Goal: Transaction & Acquisition: Book appointment/travel/reservation

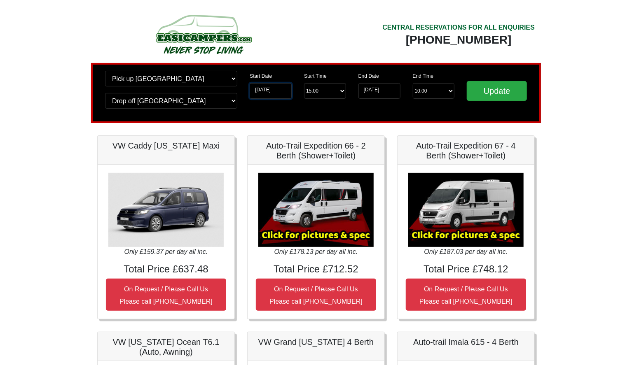
click at [268, 94] on input "[DATE]" at bounding box center [270, 91] width 42 height 16
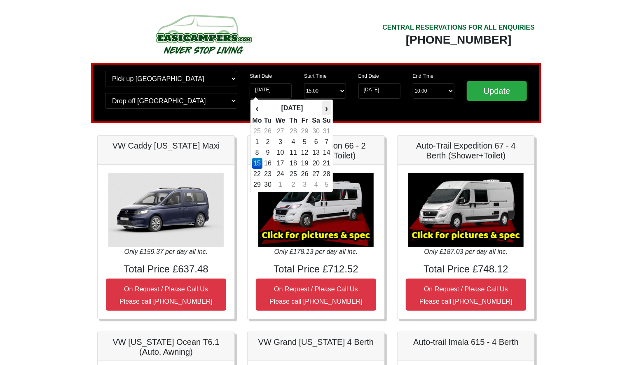
click at [324, 110] on th "›" at bounding box center [326, 108] width 9 height 14
click at [259, 142] on td "6" at bounding box center [257, 142] width 10 height 11
type input "[DATE]"
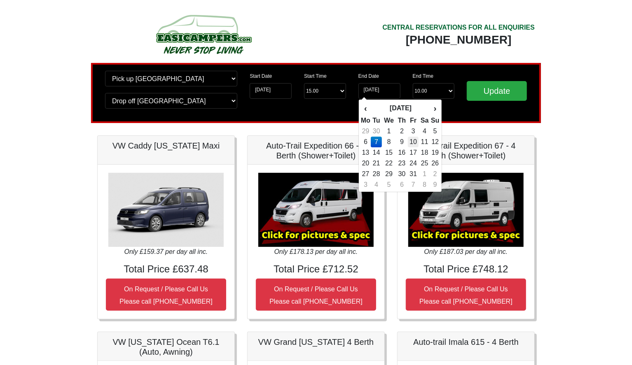
click at [415, 145] on td "10" at bounding box center [413, 142] width 11 height 11
type input "[DATE]"
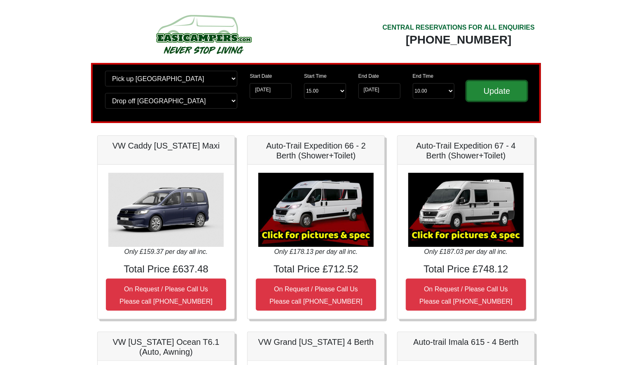
click at [497, 91] on input "Update" at bounding box center [496, 91] width 60 height 20
click at [504, 93] on input "Update" at bounding box center [496, 91] width 60 height 20
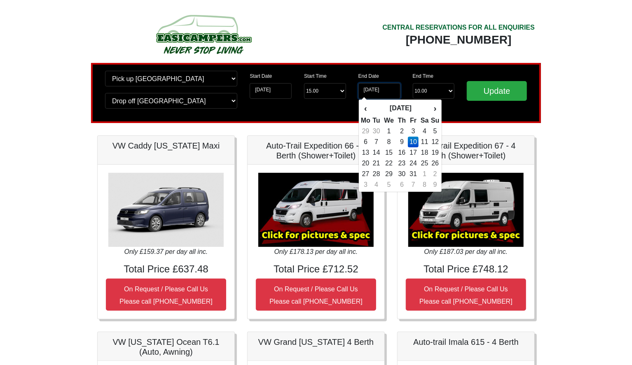
click at [382, 94] on input "[DATE]" at bounding box center [379, 91] width 42 height 16
click at [191, 218] on img at bounding box center [165, 210] width 115 height 74
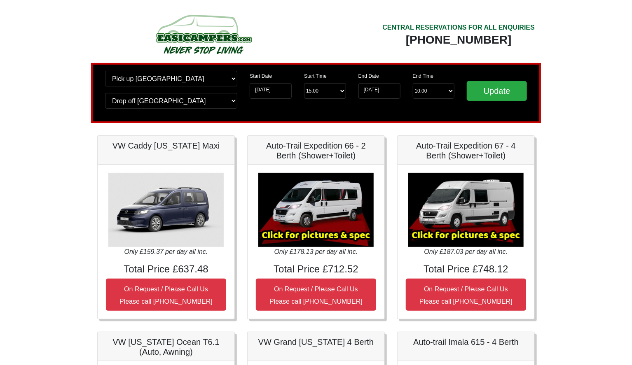
click at [204, 145] on h5 "VW Caddy [US_STATE] Maxi" at bounding box center [166, 146] width 120 height 10
